Goal: Download file/media: Download file/media

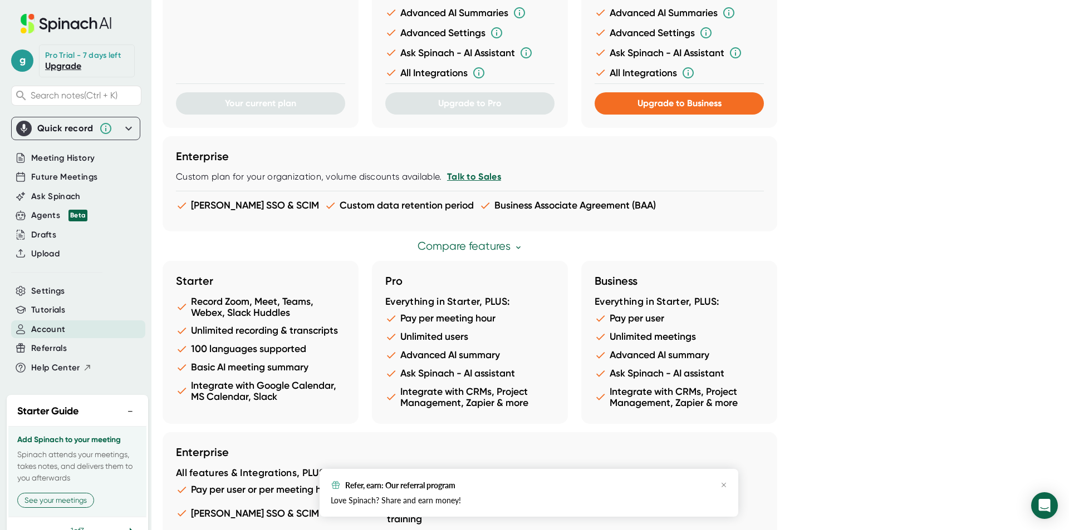
scroll to position [472, 0]
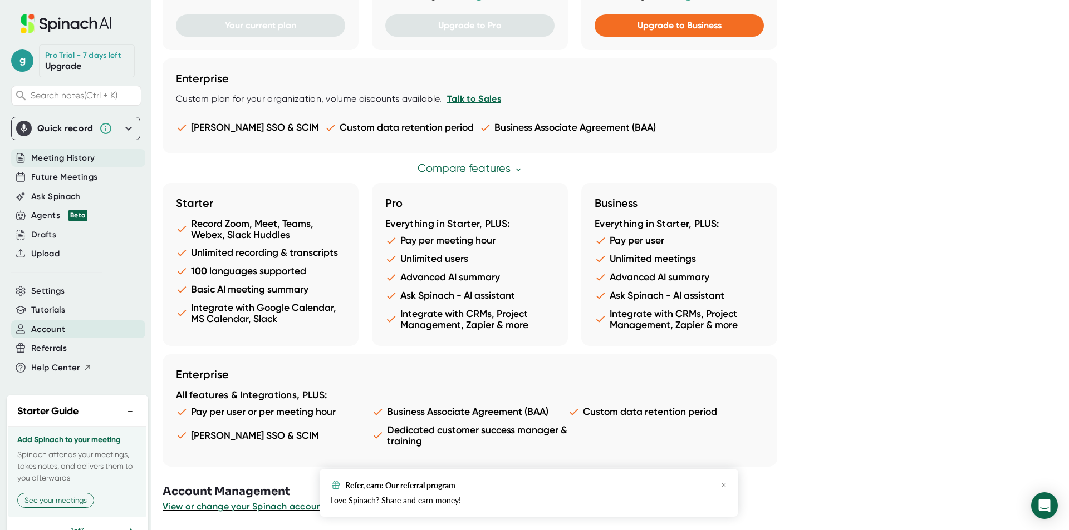
click at [90, 163] on span "Meeting History" at bounding box center [62, 158] width 63 height 13
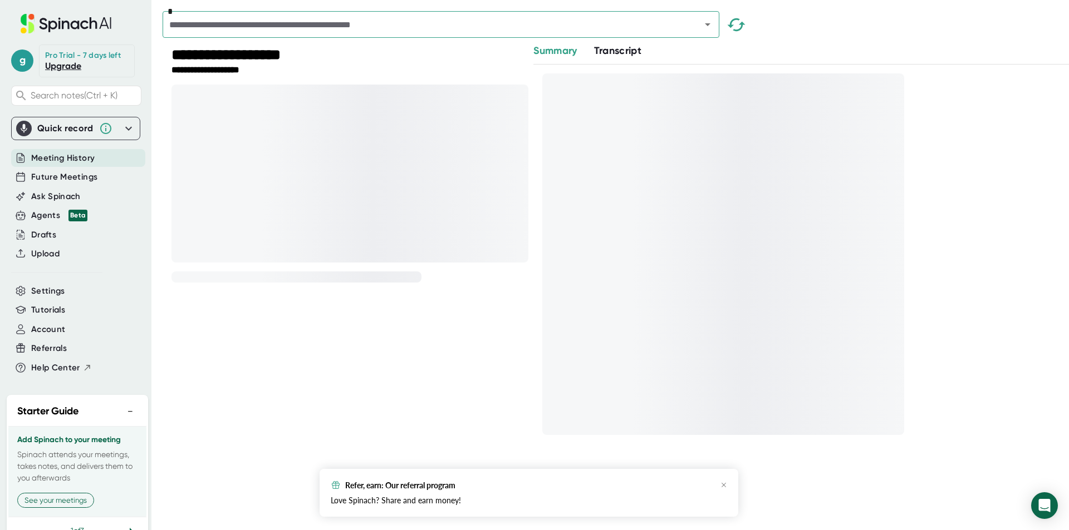
click at [417, 336] on div "**********" at bounding box center [341, 248] width 357 height 410
click at [723, 485] on icon "button" at bounding box center [723, 485] width 7 height 7
click at [17, 67] on span "g" at bounding box center [22, 61] width 22 height 22
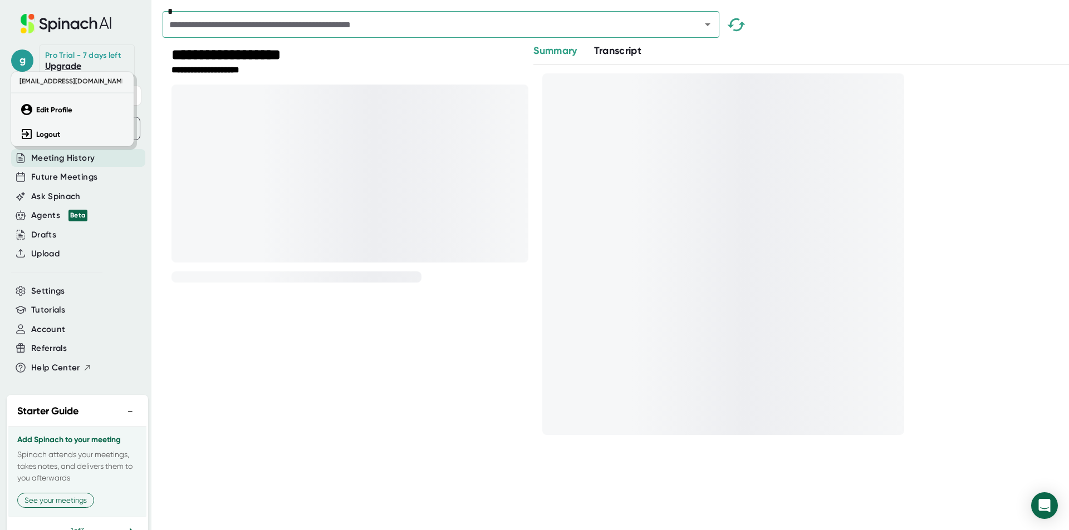
drag, startPoint x: 87, startPoint y: 267, endPoint x: 78, endPoint y: 223, distance: 44.9
click at [86, 265] on div at bounding box center [534, 265] width 1069 height 530
click at [73, 154] on span "Meeting History" at bounding box center [62, 158] width 63 height 13
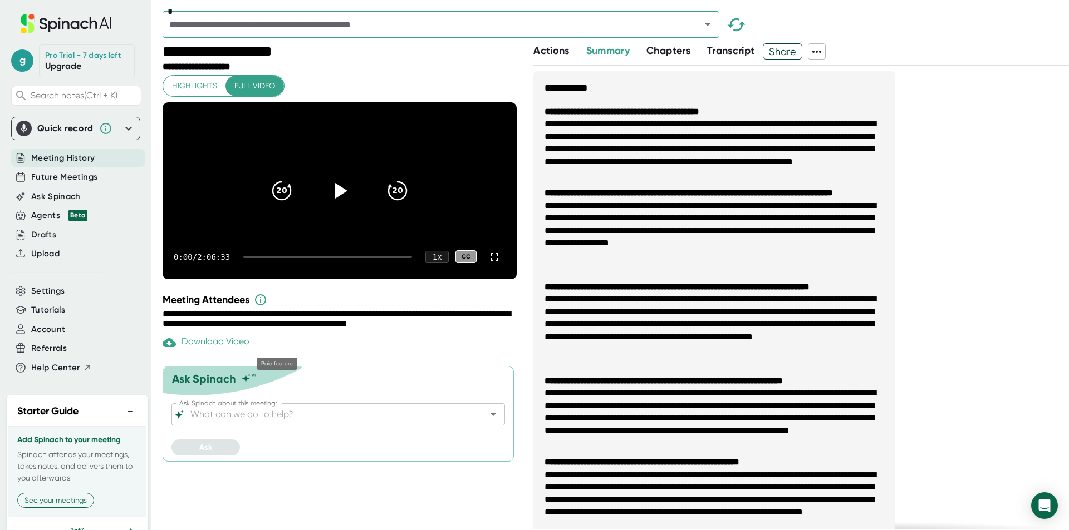
click at [233, 350] on div "Download Video" at bounding box center [206, 342] width 87 height 13
click at [728, 53] on span "Transcript" at bounding box center [731, 51] width 48 height 12
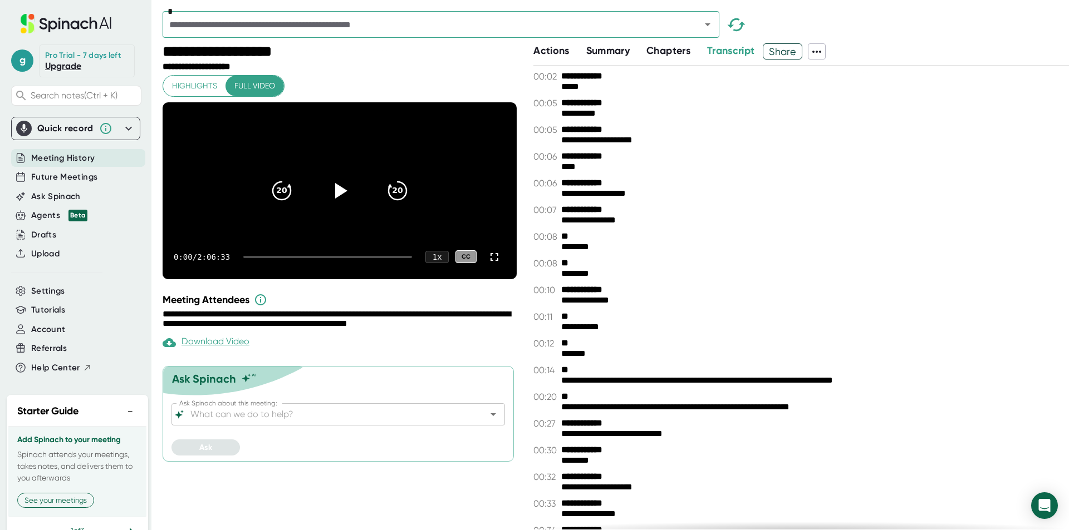
click at [823, 48] on icon at bounding box center [816, 51] width 13 height 13
click at [873, 110] on div "Download Transcript" at bounding box center [864, 110] width 88 height 11
click at [833, 419] on div "**********" at bounding box center [801, 424] width 536 height 11
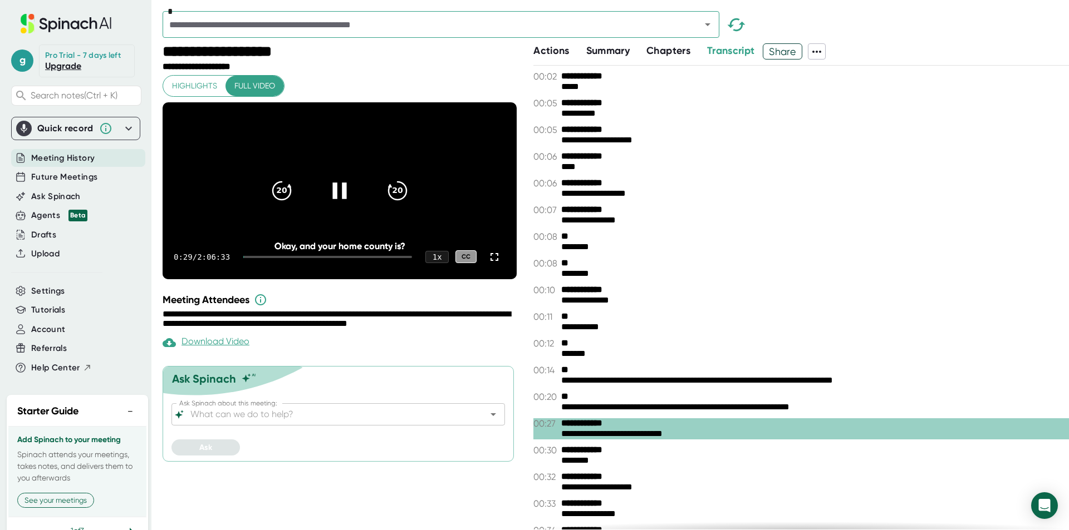
click at [348, 203] on icon at bounding box center [340, 190] width 28 height 28
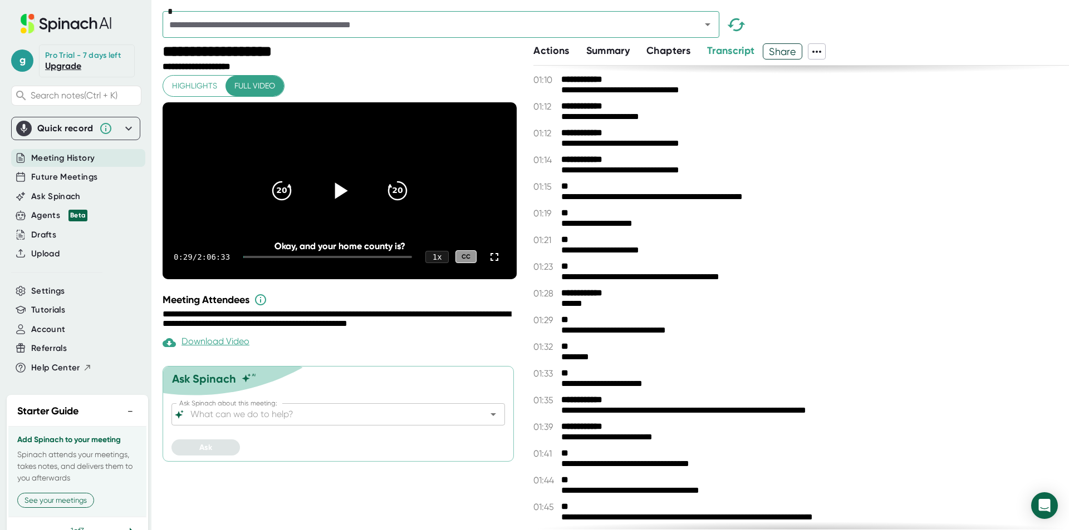
scroll to position [1113, 0]
